Goal: Task Accomplishment & Management: Manage account settings

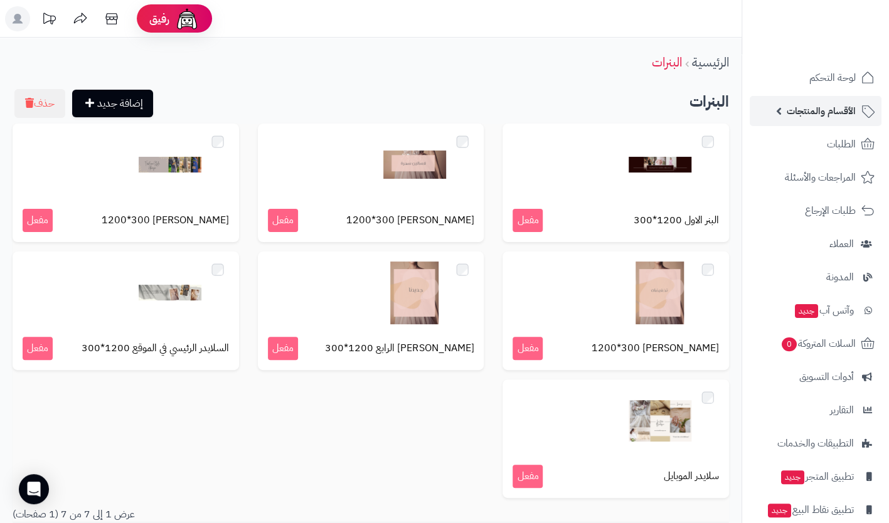
click at [802, 118] on span "الأقسام والمنتجات" at bounding box center [821, 111] width 69 height 18
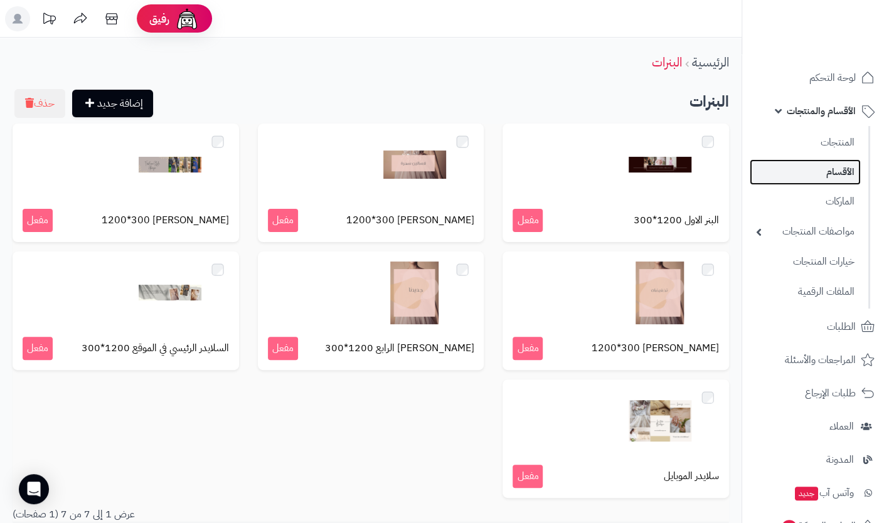
click at [823, 173] on link "الأقسام" at bounding box center [805, 172] width 111 height 26
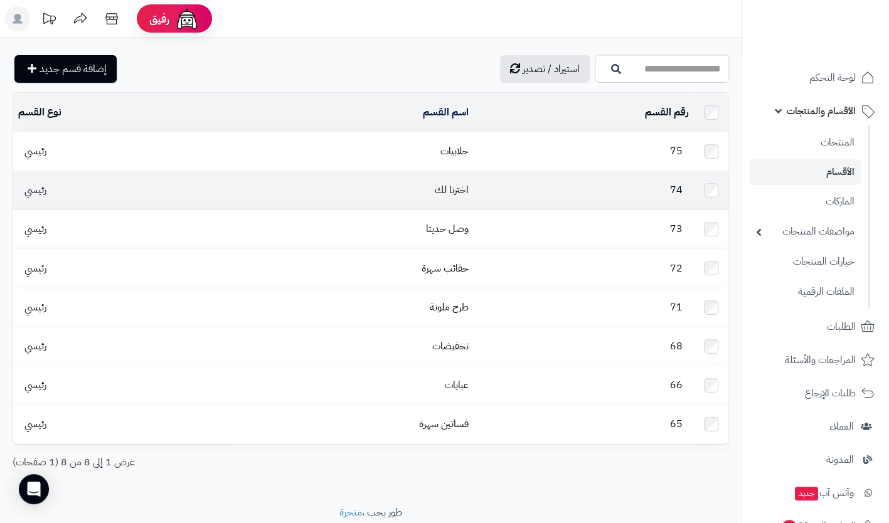
click at [615, 191] on td "74" at bounding box center [584, 190] width 220 height 38
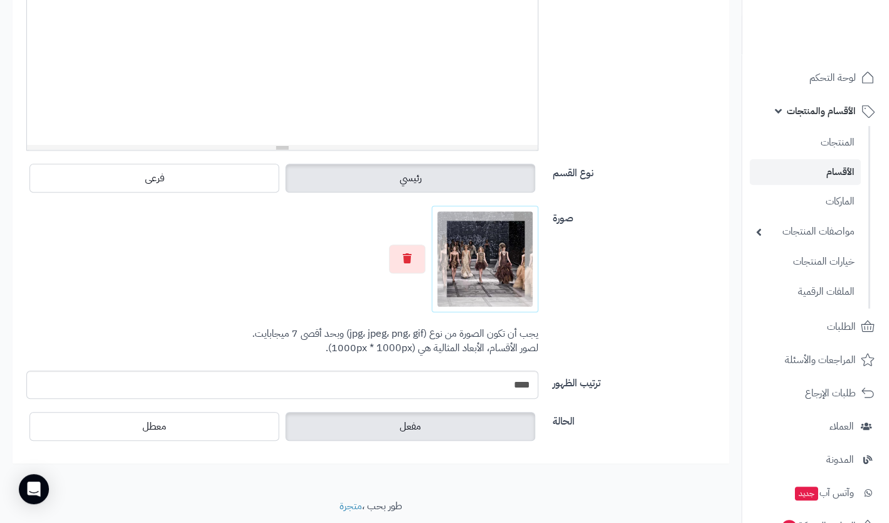
scroll to position [403, 0]
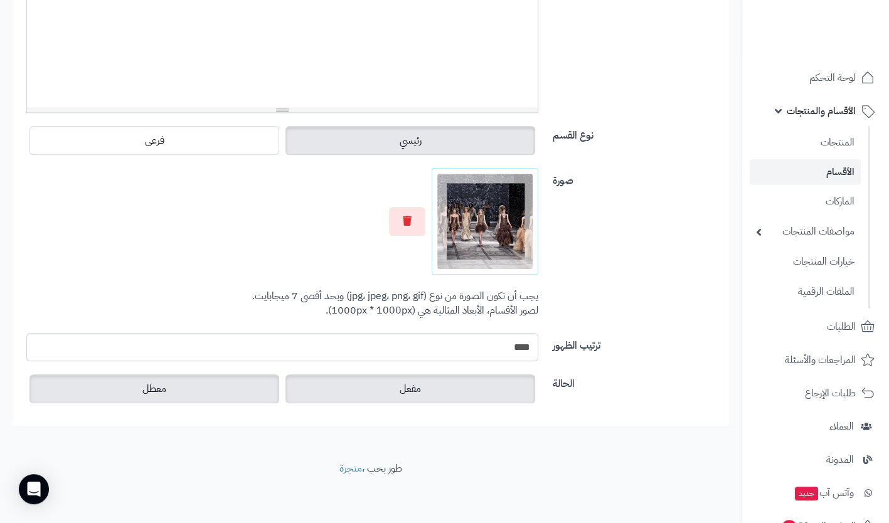
click at [256, 390] on label "معطل" at bounding box center [154, 389] width 250 height 29
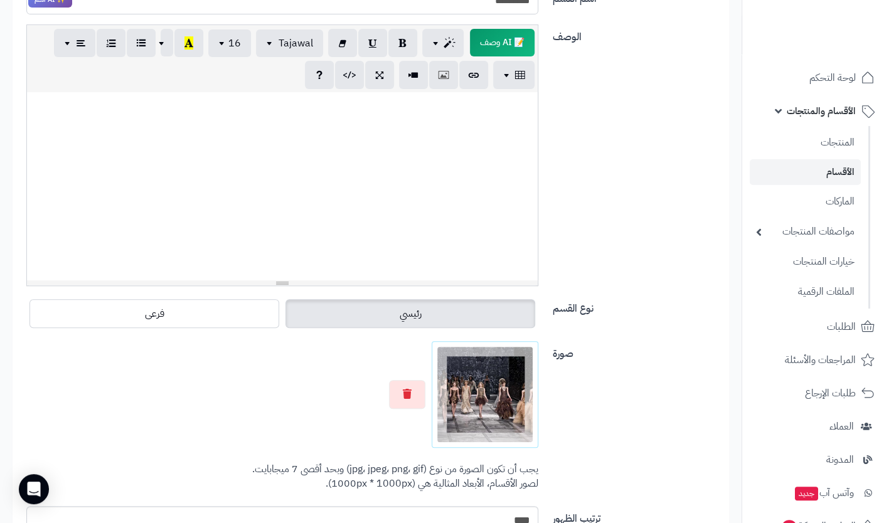
scroll to position [89, 0]
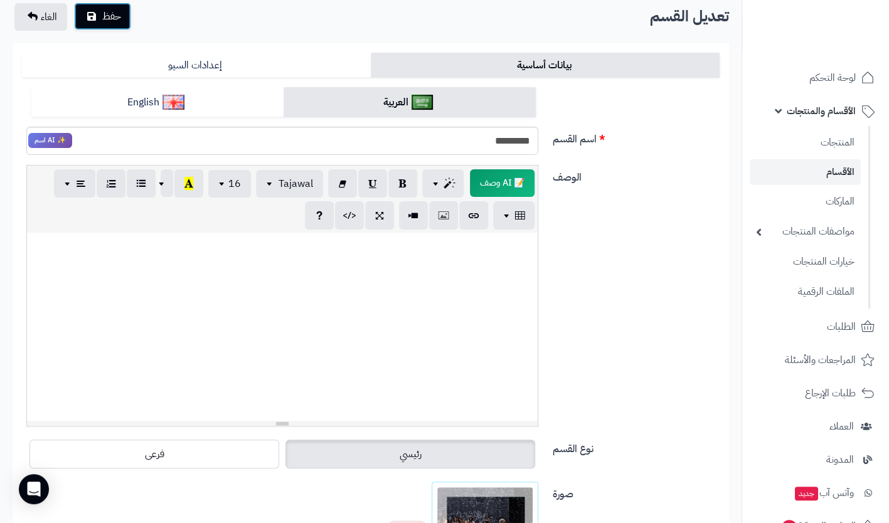
click at [119, 11] on span "حفظ" at bounding box center [111, 16] width 19 height 15
